Goal: Check status

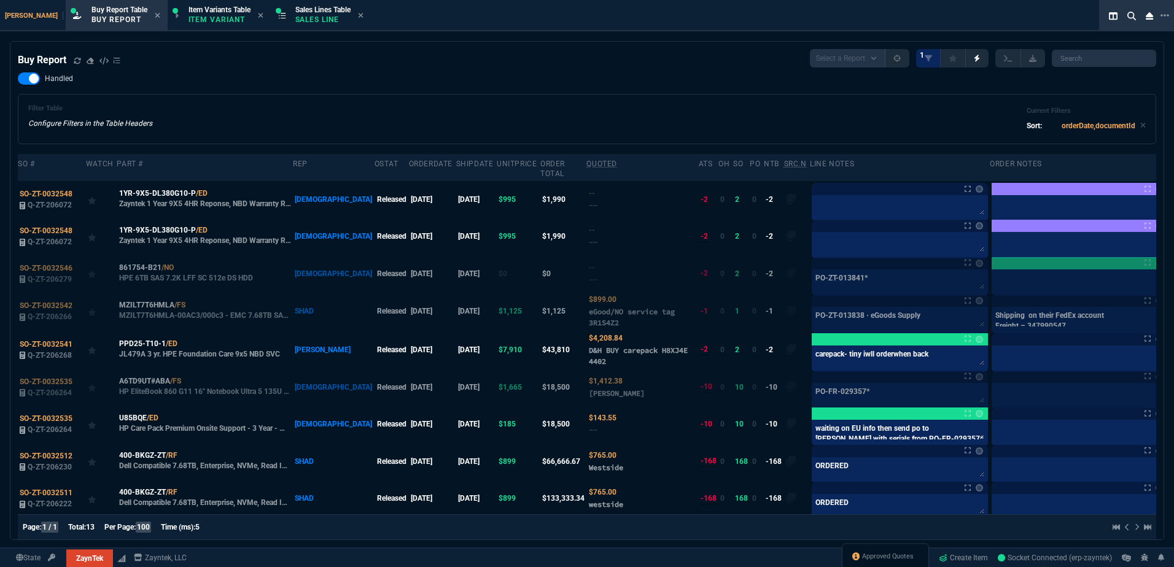
select select "1: BROV"
click at [352, 84] on div "Handled Filter Table Configure Filters in the Table Headers Current Filters Sor…" at bounding box center [587, 108] width 1138 height 72
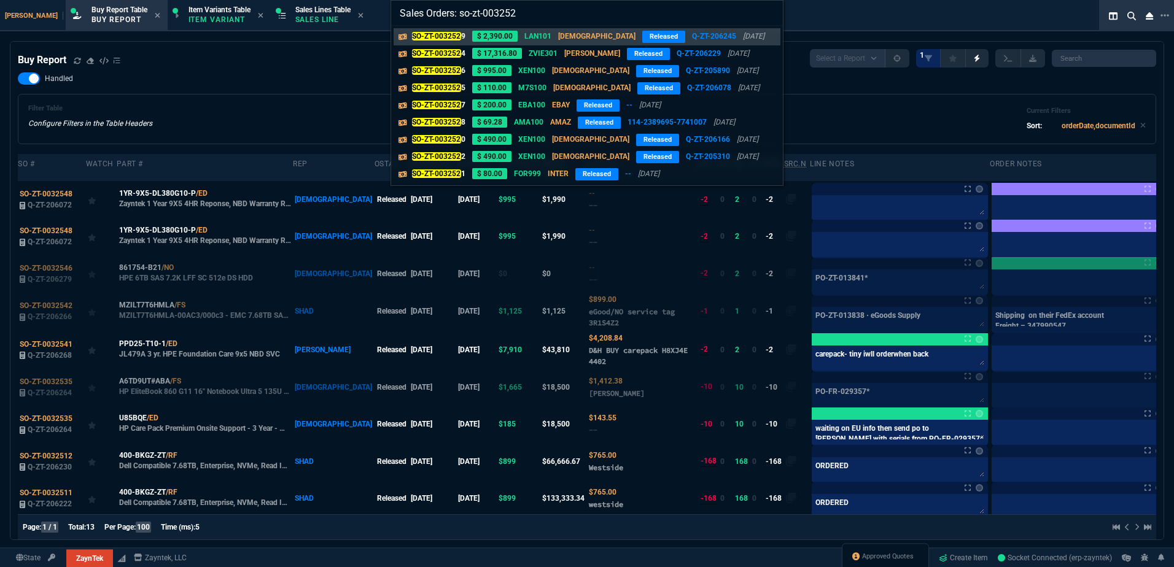
type input "Sales Orders: so-zt-0032524"
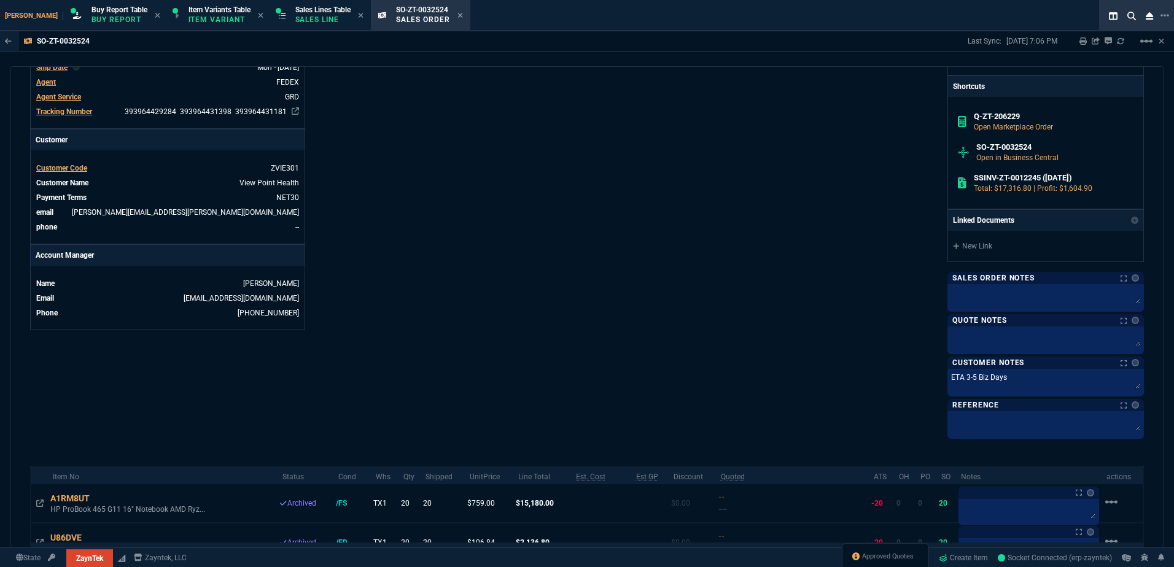
scroll to position [248, 0]
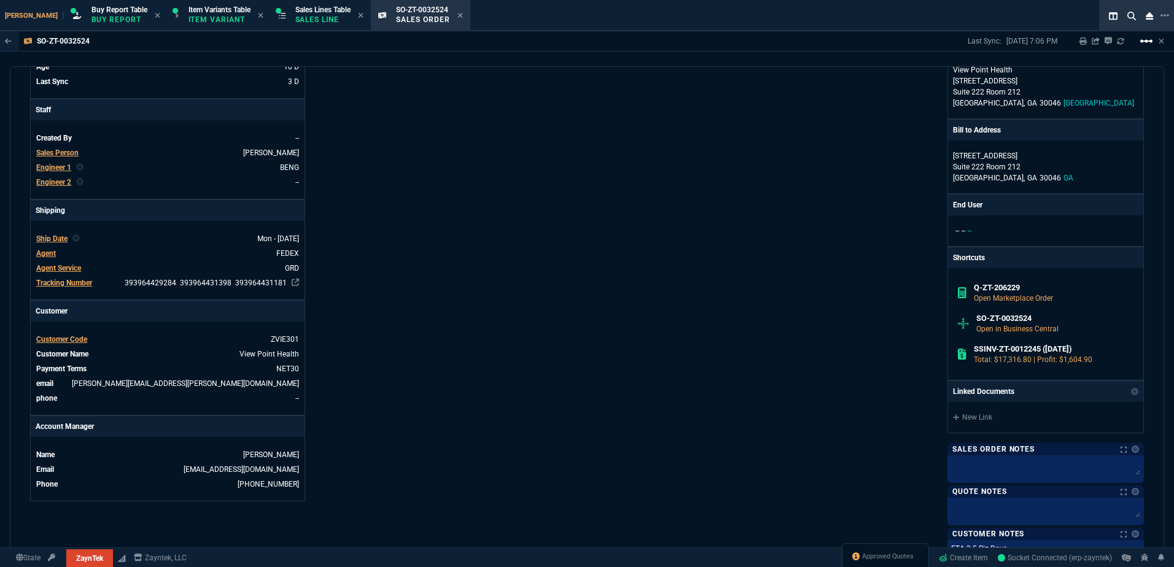
click at [1147, 44] on mat-icon "linear_scale" at bounding box center [1146, 41] width 15 height 15
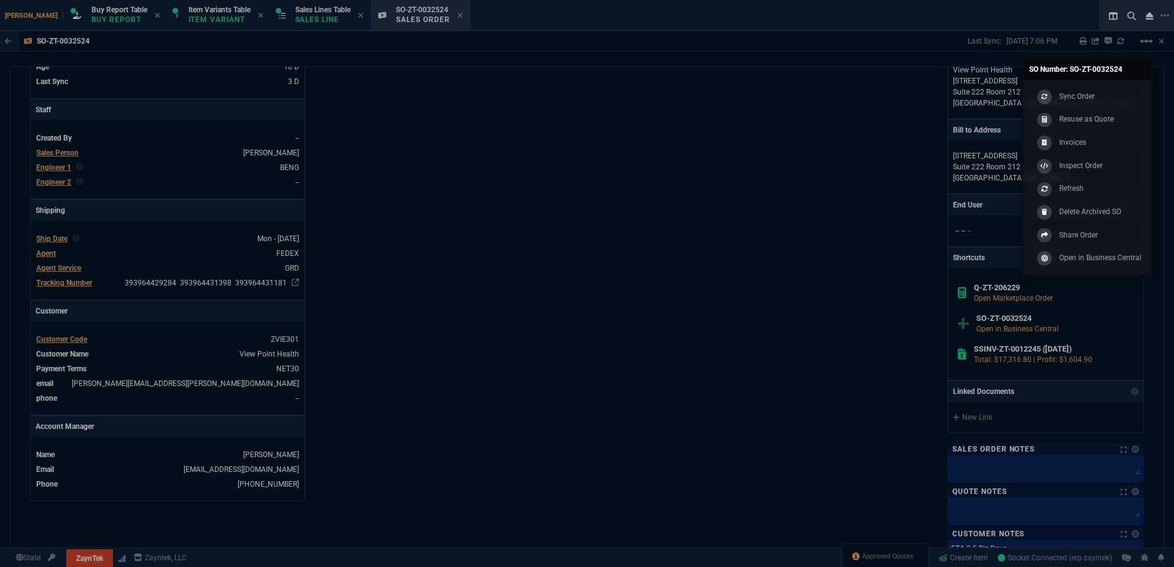
drag, startPoint x: 1086, startPoint y: 102, endPoint x: 646, endPoint y: 230, distance: 457.8
click at [1086, 101] on div "Sync Order" at bounding box center [1064, 97] width 61 height 14
click at [645, 230] on div "ZaynTek, LLC [STREET_ADDRESS] Share Link Show More Chats Shipping Address Viewp…" at bounding box center [865, 237] width 557 height 742
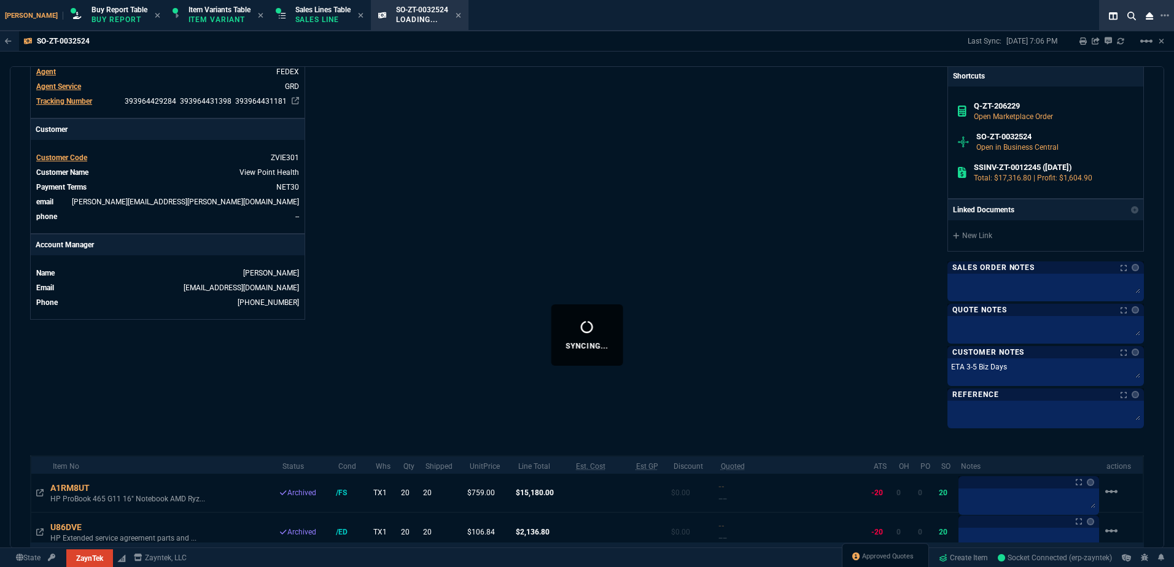
scroll to position [555, 0]
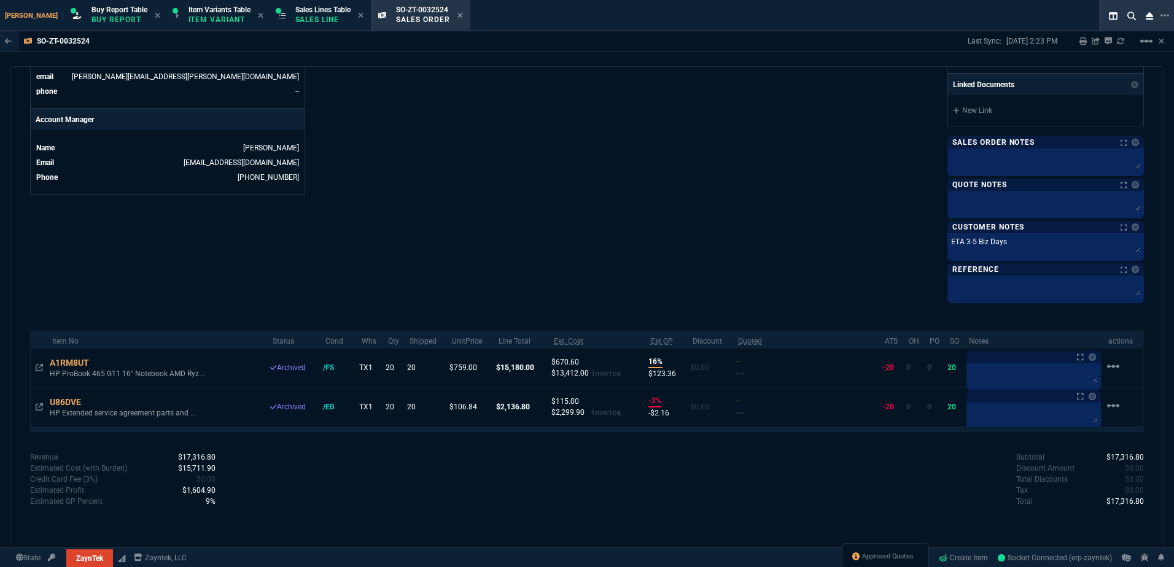
click at [42, 408] on icon at bounding box center [39, 406] width 7 height 7
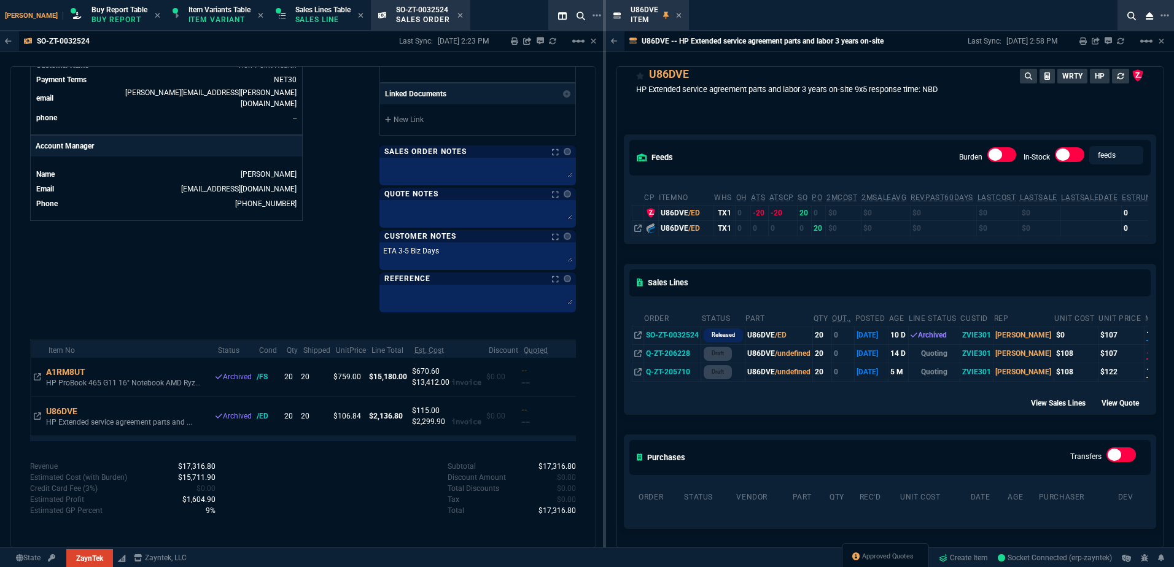
scroll to position [0, 0]
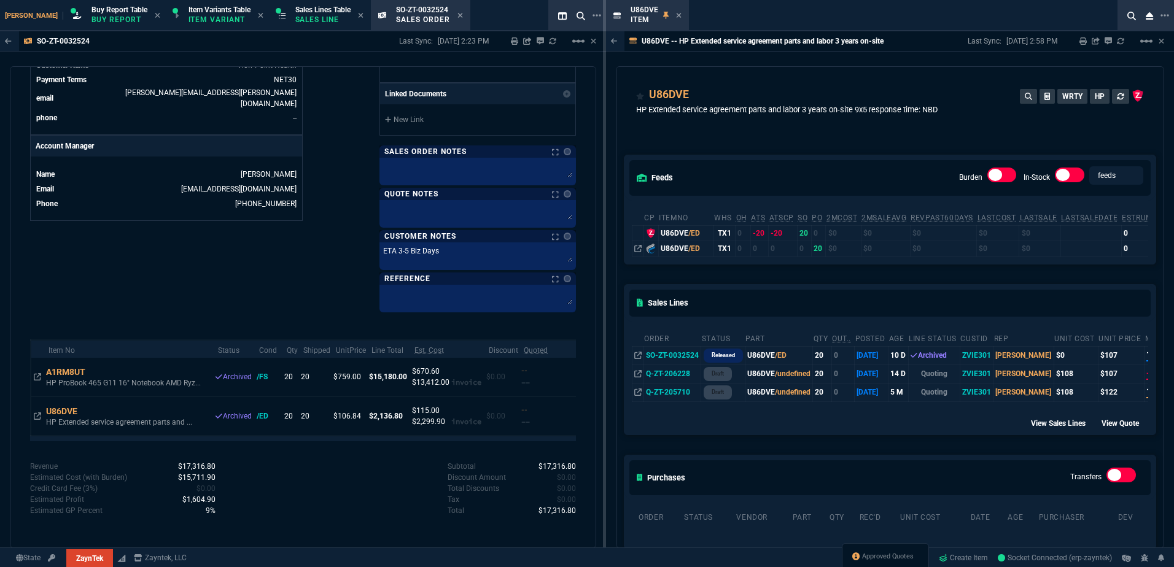
drag, startPoint x: 698, startPoint y: 95, endPoint x: 696, endPoint y: 69, distance: 25.2
click at [698, 95] on icon at bounding box center [697, 95] width 7 height 7
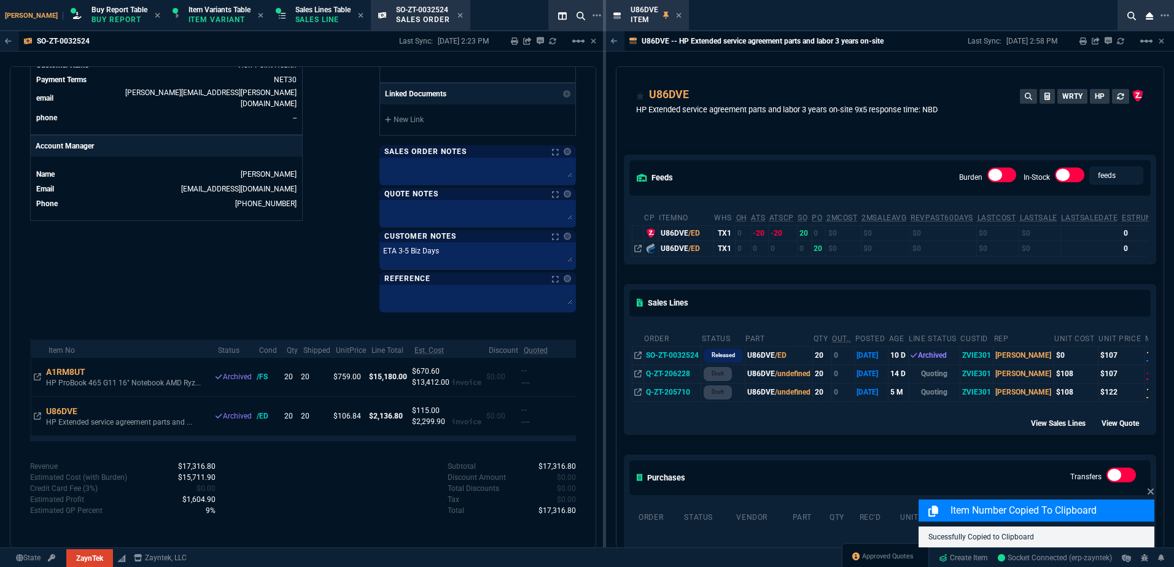
click at [677, 18] on icon at bounding box center [679, 15] width 6 height 7
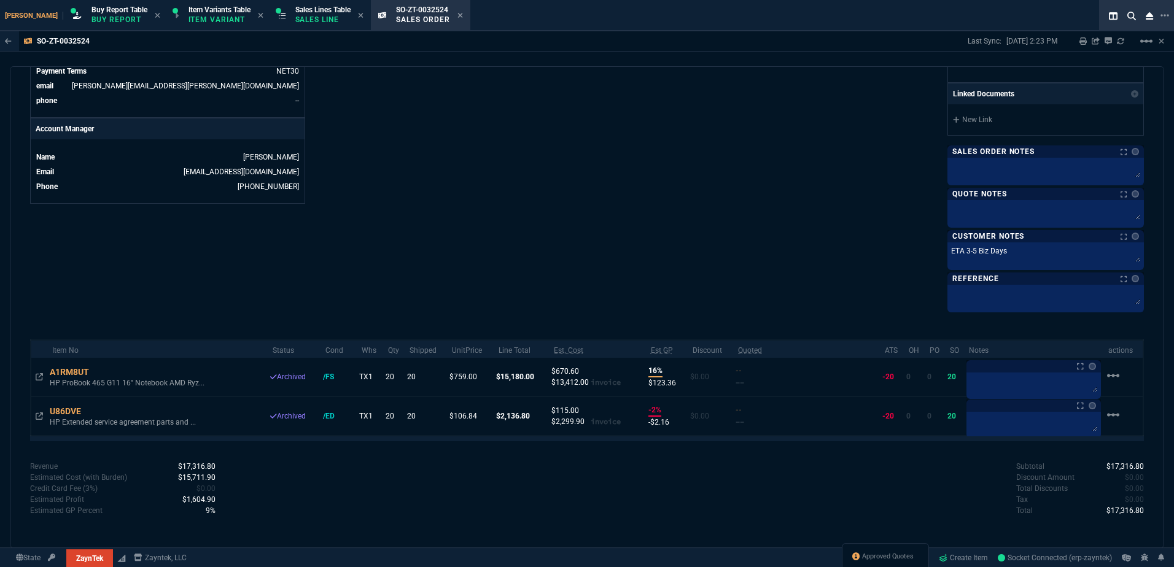
click at [93, 415] on icon at bounding box center [89, 411] width 7 height 7
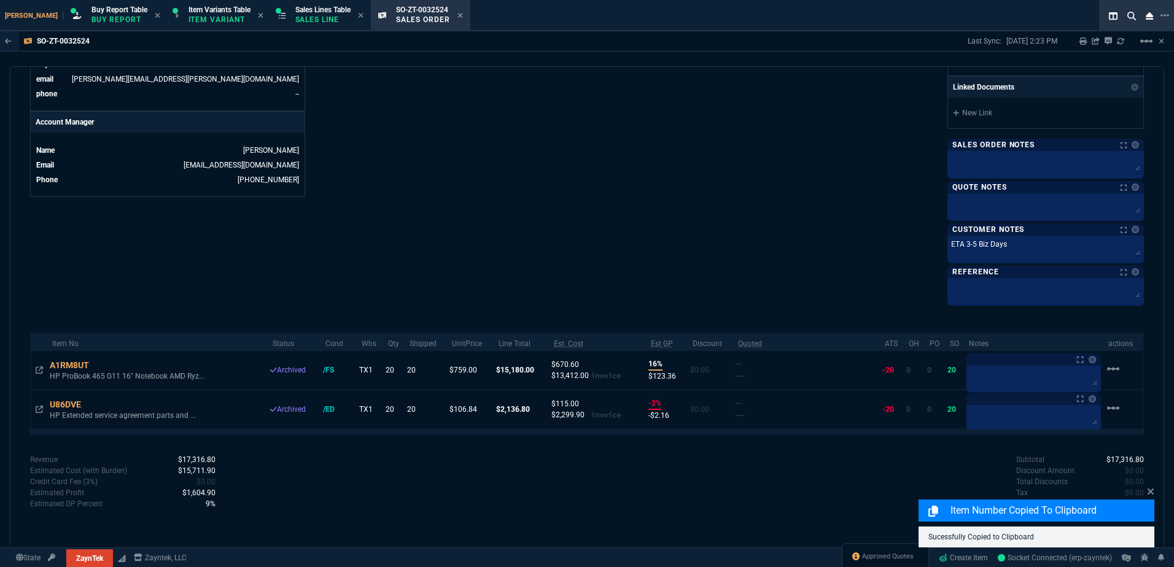
scroll to position [555, 0]
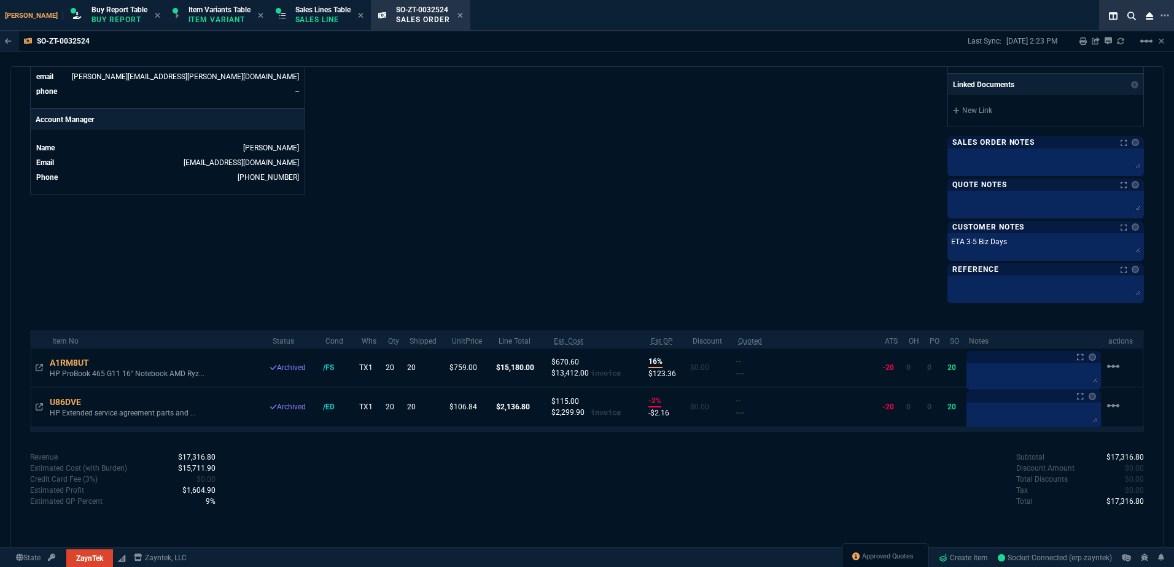
scroll to position [545, 0]
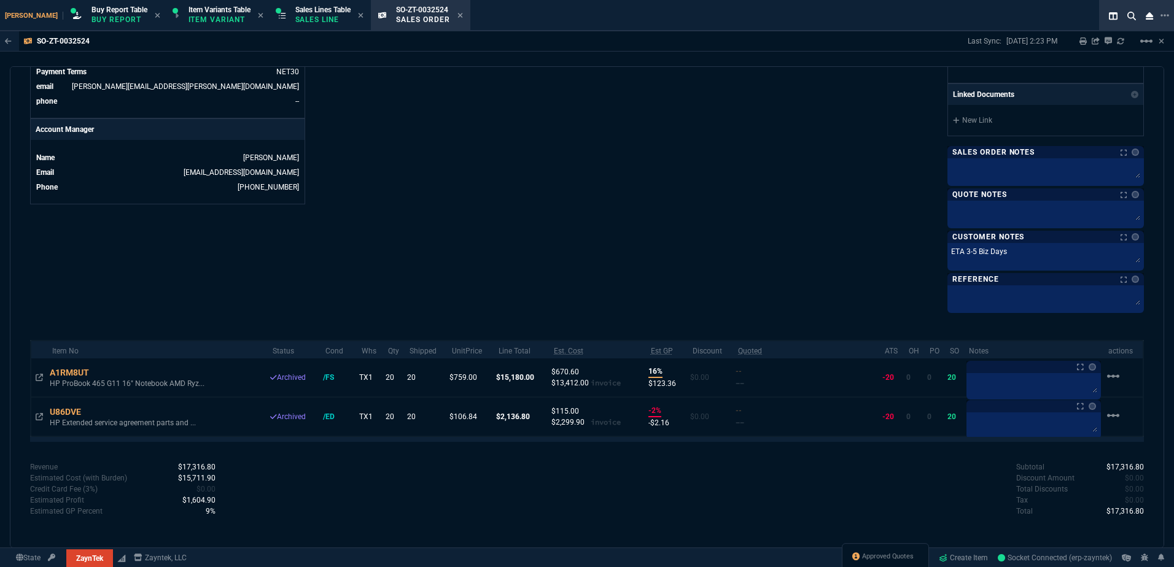
click at [295, 14] on div "Sales Lines Table Sales Line" at bounding box center [322, 15] width 55 height 21
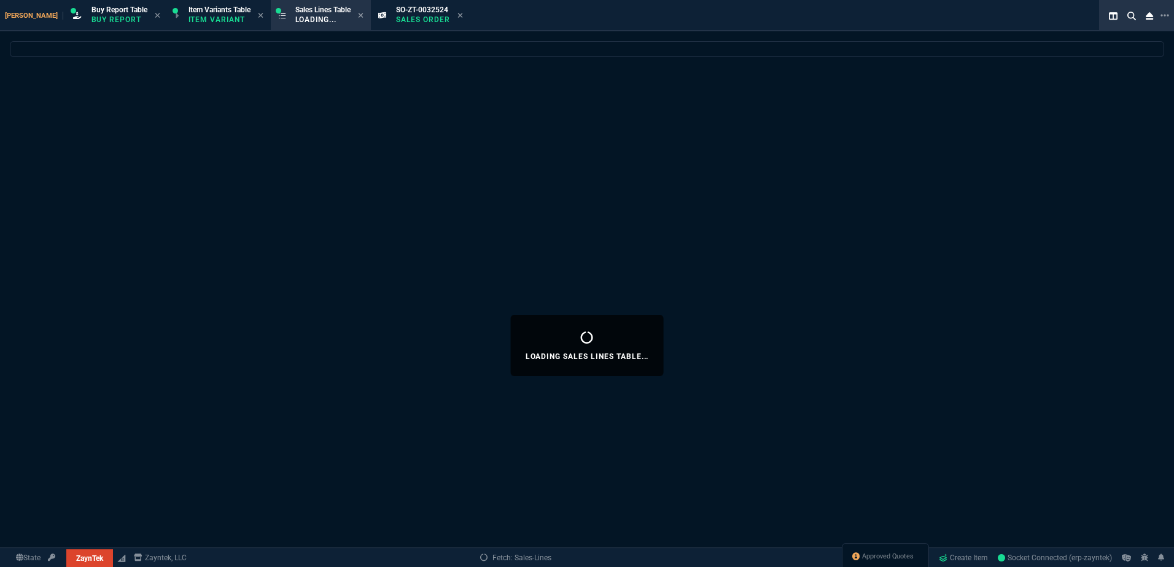
click at [457, 17] on icon at bounding box center [459, 15] width 5 height 5
select select
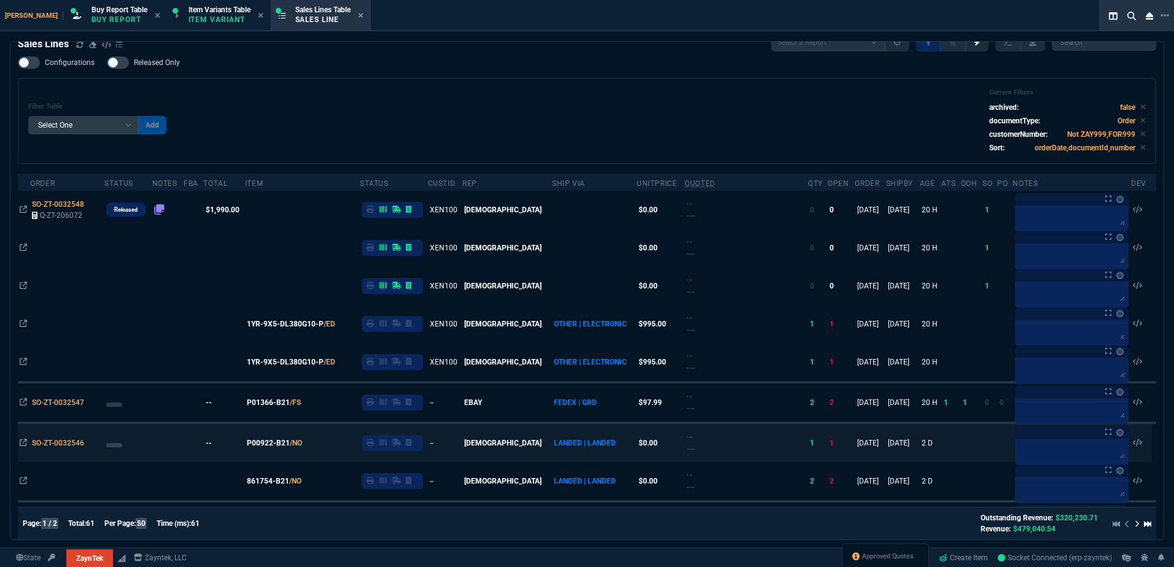
scroll to position [0, 0]
